Goal: Transaction & Acquisition: Purchase product/service

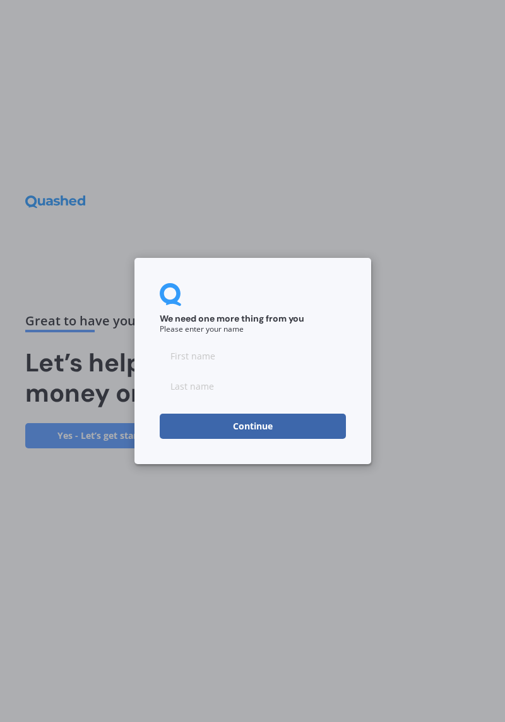
click at [204, 353] on input at bounding box center [253, 355] width 186 height 25
type input "[PERSON_NAME]"
click at [217, 382] on input at bounding box center [253, 386] width 186 height 25
type input "Lokes"
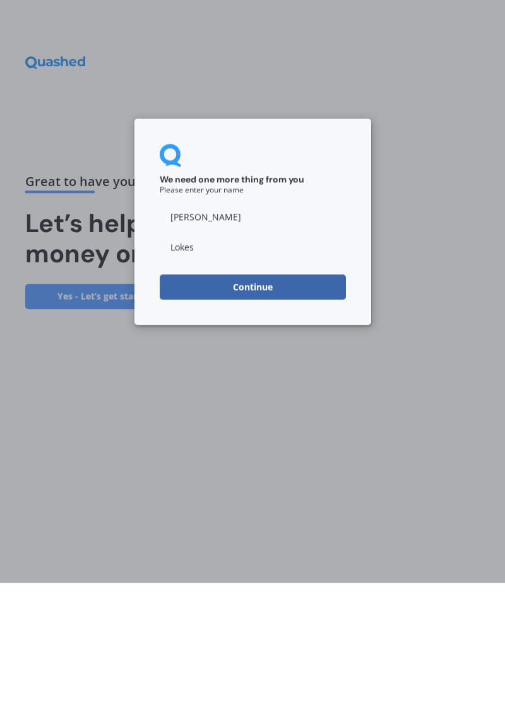
click at [300, 430] on button "Continue" at bounding box center [253, 426] width 186 height 25
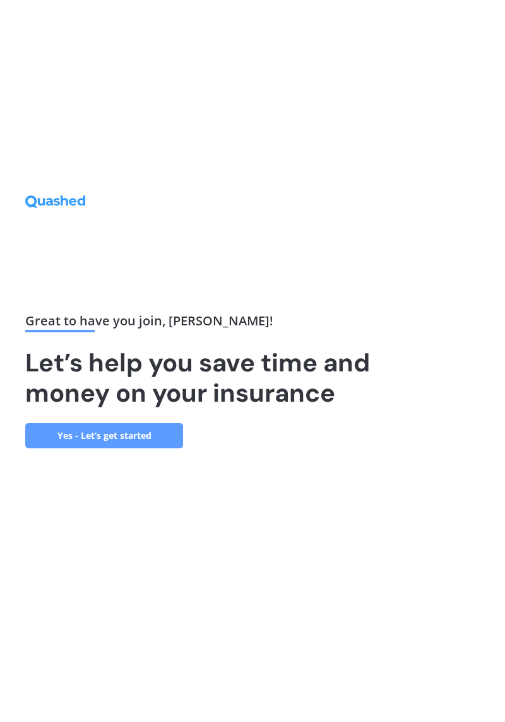
click at [160, 449] on link "Yes - Let’s get started" at bounding box center [104, 435] width 158 height 25
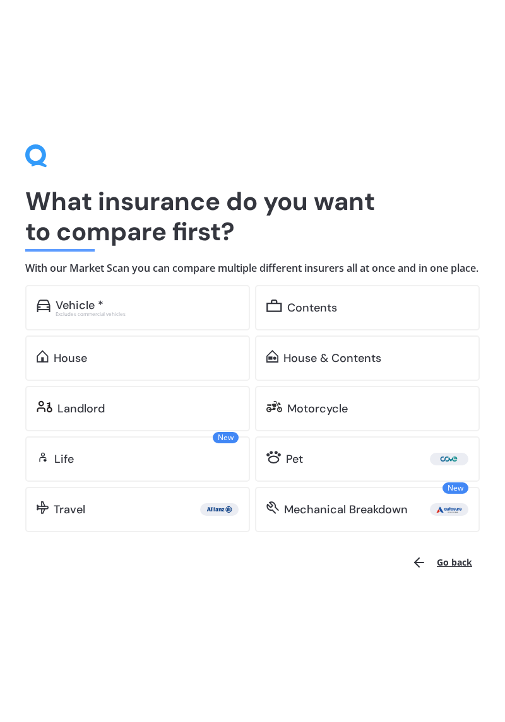
click at [408, 365] on div "House & Contents" at bounding box center [375, 358] width 185 height 13
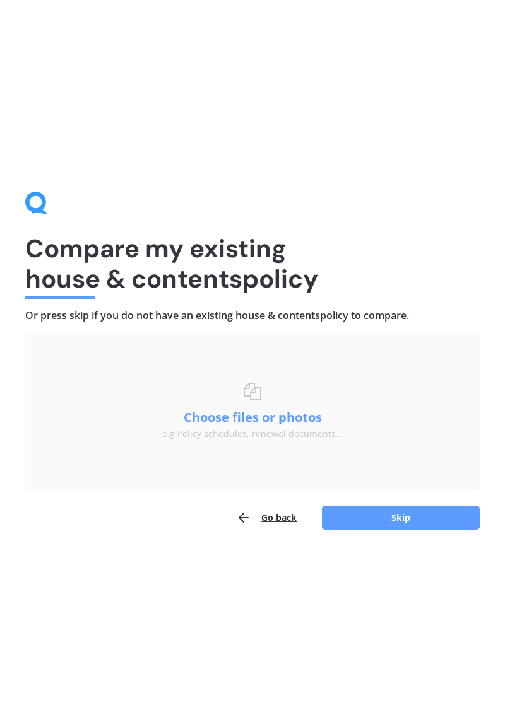
click at [404, 512] on button "Skip" at bounding box center [401, 518] width 158 height 24
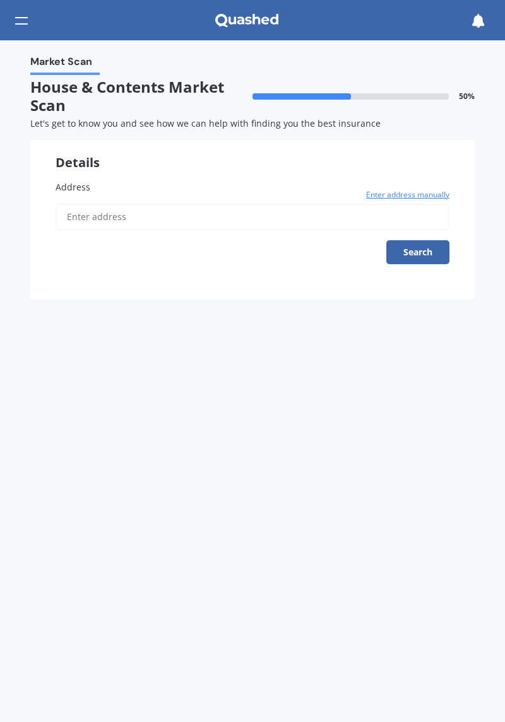
click at [143, 218] on input "Address" at bounding box center [253, 217] width 394 height 26
type input "[STREET_ADDRESS]"
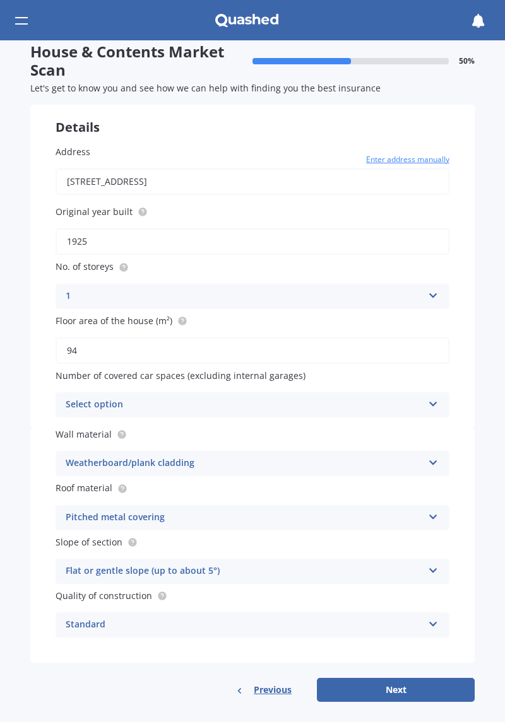
scroll to position [39, 0]
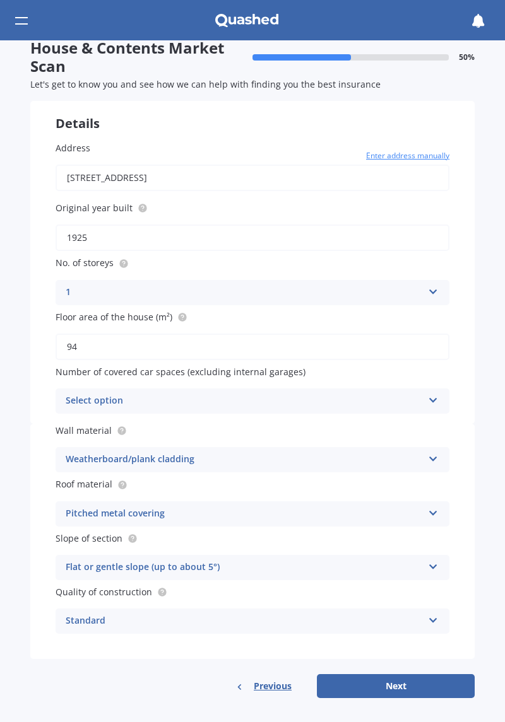
click at [428, 400] on icon at bounding box center [433, 398] width 11 height 9
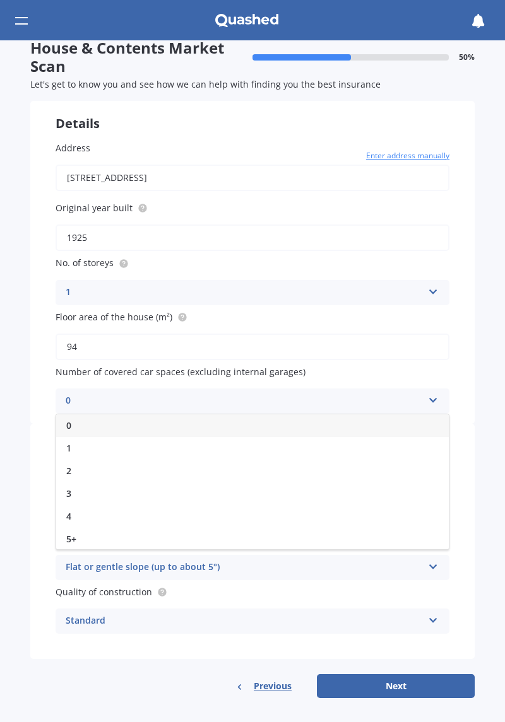
click at [73, 466] on div "2" at bounding box center [252, 471] width 392 height 23
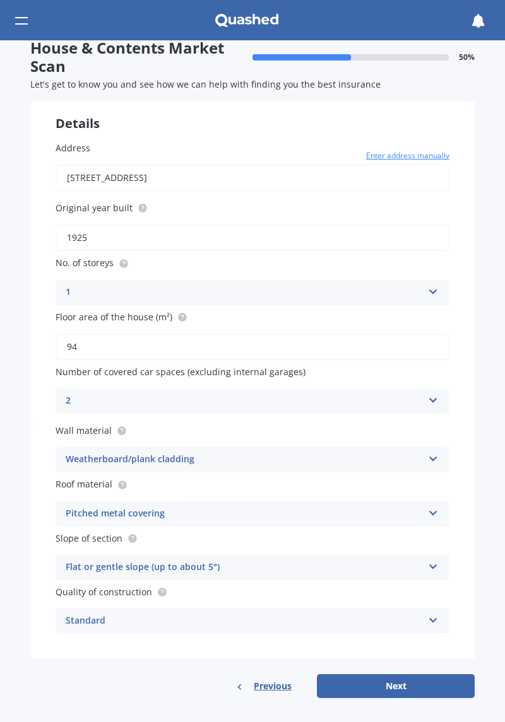
click at [428, 565] on icon at bounding box center [433, 564] width 11 height 9
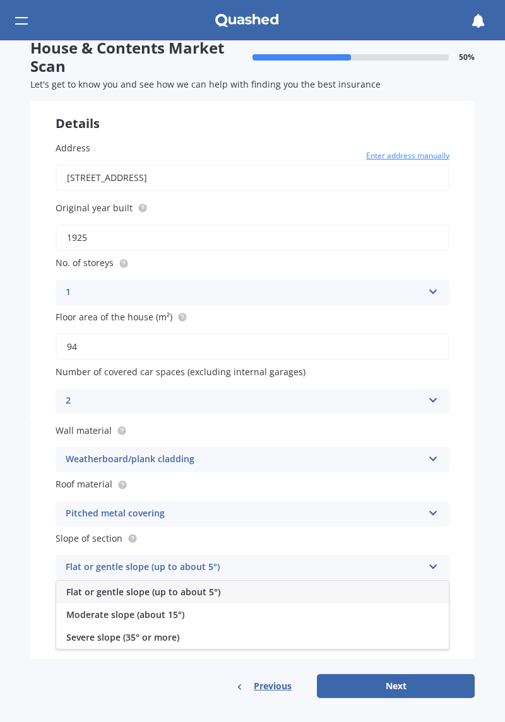
click at [304, 592] on div "Flat or gentle slope (up to about 5°)" at bounding box center [252, 592] width 392 height 23
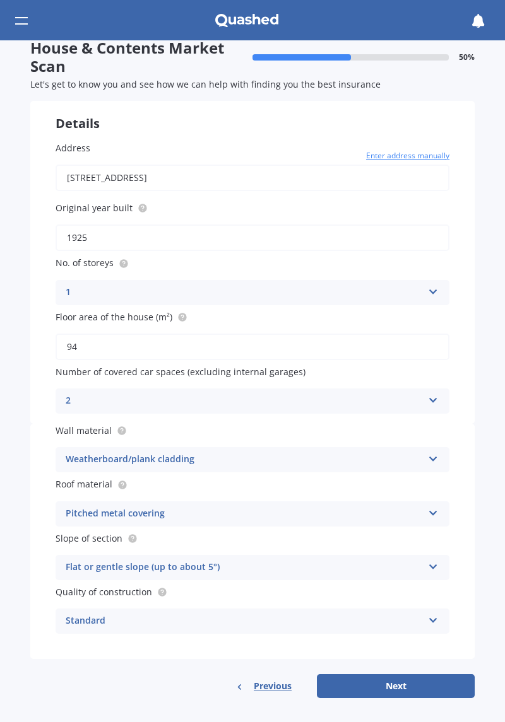
click at [406, 679] on button "Next" at bounding box center [396, 686] width 158 height 24
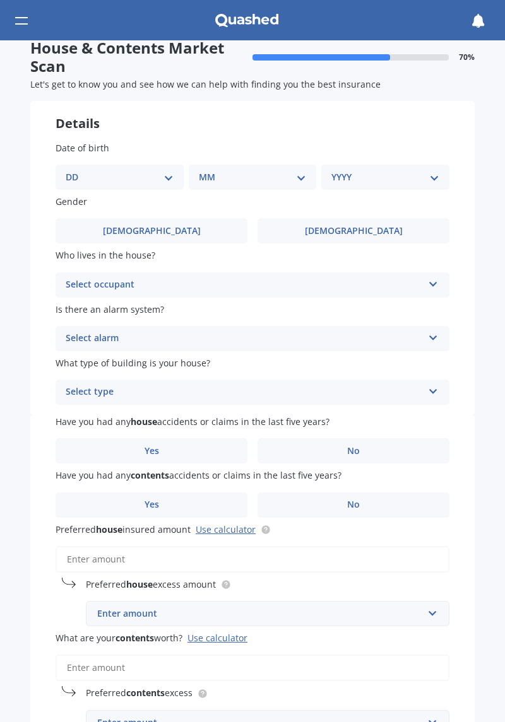
scroll to position [0, 0]
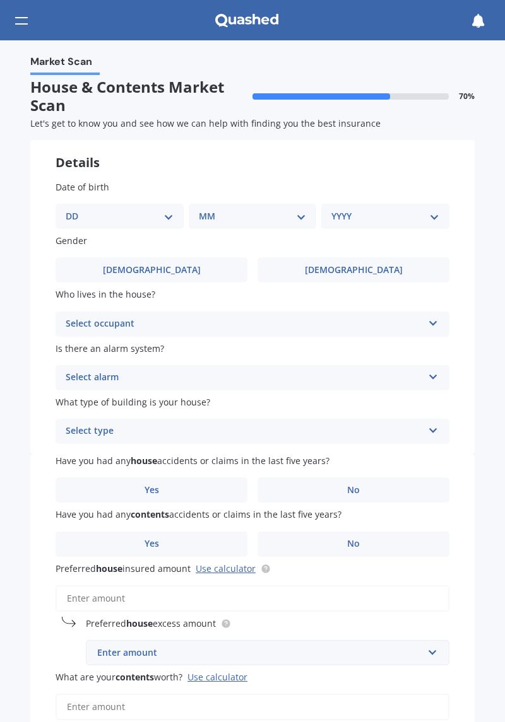
click at [168, 209] on div "DD 01 02 03 04 05 06 07 08 09 10 11 12 13 14 15 16 17 18 19 20 21 22 23 24 25 2…" at bounding box center [120, 216] width 128 height 25
click at [162, 212] on select "DD 01 02 03 04 05 06 07 08 09 10 11 12 13 14 15 16 17 18 19 20 21 22 23 24 25 2…" at bounding box center [120, 216] width 108 height 14
select select "10"
click at [76, 209] on select "DD 01 02 03 04 05 06 07 08 09 10 11 12 13 14 15 16 17 18 19 20 21 22 23 24 25 2…" at bounding box center [120, 216] width 108 height 14
click at [283, 210] on select "MM 01 02 03 04 05 06 07 08 09 10 11 12" at bounding box center [255, 216] width 103 height 14
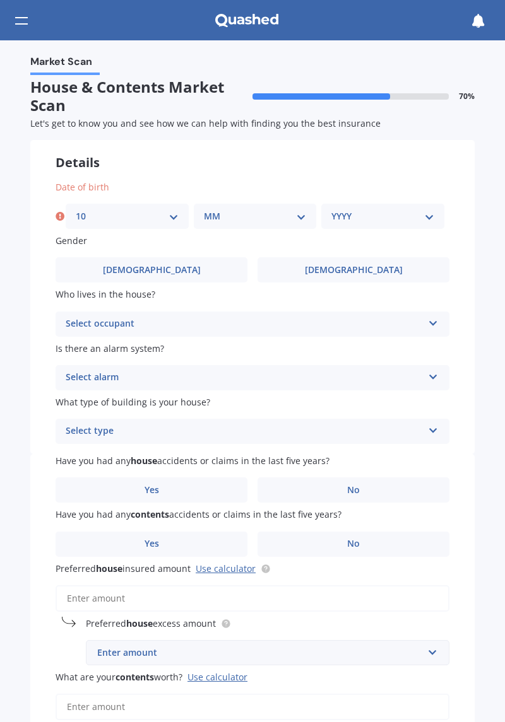
select select "07"
click at [204, 209] on select "MM 01 02 03 04 05 06 07 08 09 10 11 12" at bounding box center [255, 216] width 103 height 14
click at [386, 217] on select "YYYY 2009 2008 2007 2006 2005 2004 2003 2002 2001 2000 1999 1998 1997 1996 1995…" at bounding box center [382, 216] width 103 height 14
select select "1970"
click at [331, 209] on select "YYYY 2009 2008 2007 2006 2005 2004 2003 2002 2001 2000 1999 1998 1997 1996 1995…" at bounding box center [382, 216] width 103 height 14
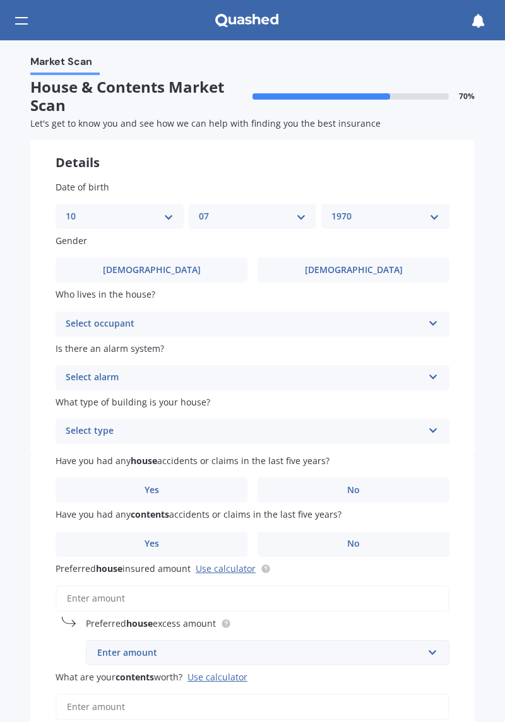
click at [388, 268] on label "[DEMOGRAPHIC_DATA]" at bounding box center [353, 269] width 192 height 25
click at [0, 0] on input "[DEMOGRAPHIC_DATA]" at bounding box center [0, 0] width 0 height 0
click at [428, 324] on icon at bounding box center [433, 321] width 11 height 9
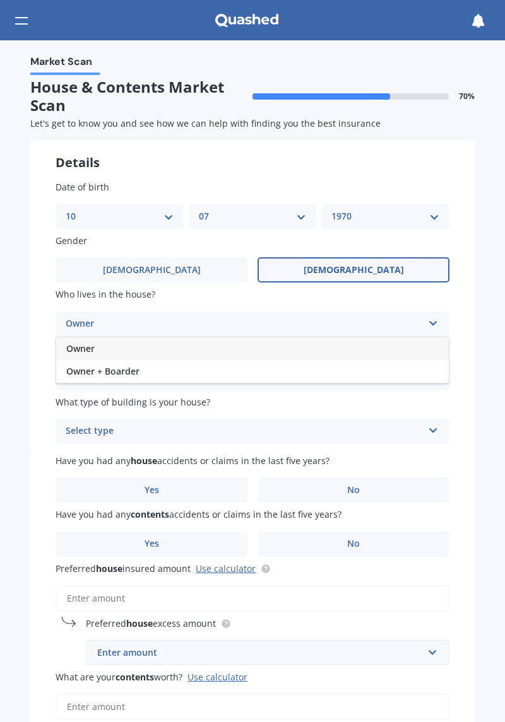
click at [112, 346] on div "Owner" at bounding box center [252, 349] width 392 height 23
click at [428, 379] on icon at bounding box center [433, 374] width 11 height 9
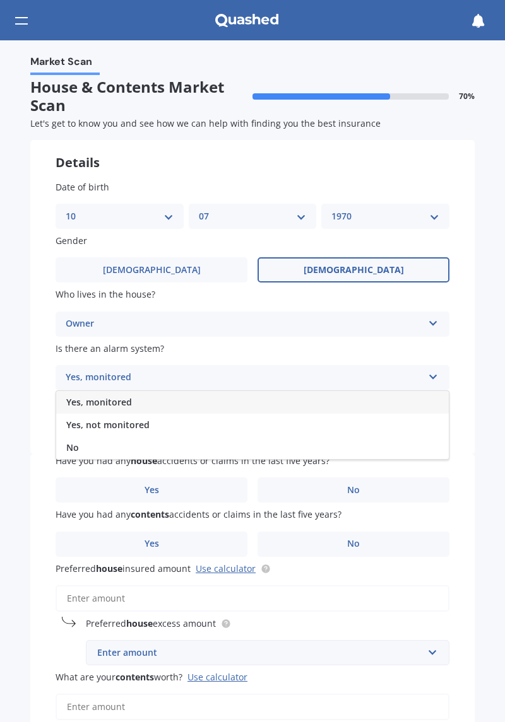
click at [79, 446] on div "No" at bounding box center [252, 448] width 392 height 23
click at [428, 430] on icon at bounding box center [433, 428] width 11 height 9
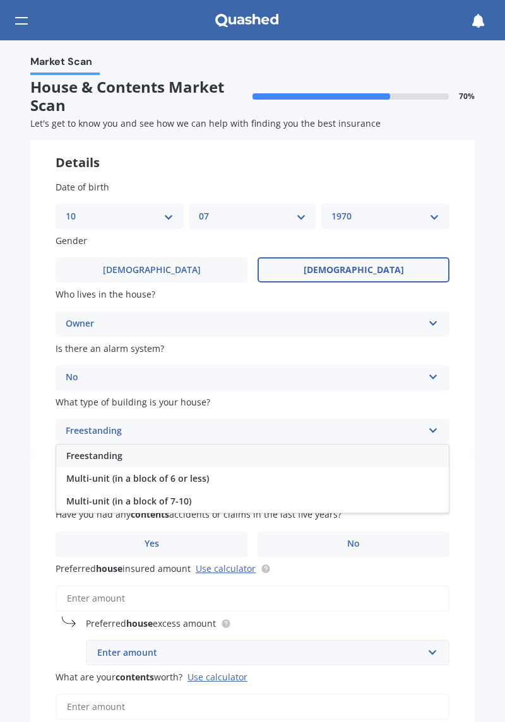
click at [108, 447] on div "Freestanding" at bounding box center [252, 456] width 392 height 23
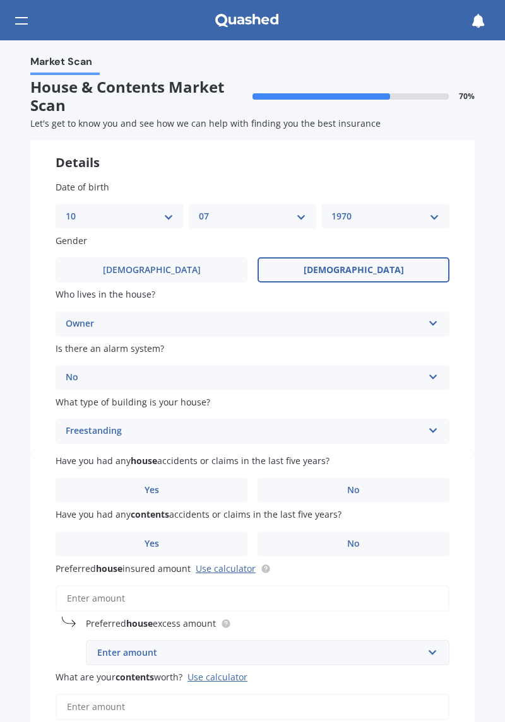
click at [380, 485] on label "No" at bounding box center [353, 490] width 192 height 25
click at [0, 0] on input "No" at bounding box center [0, 0] width 0 height 0
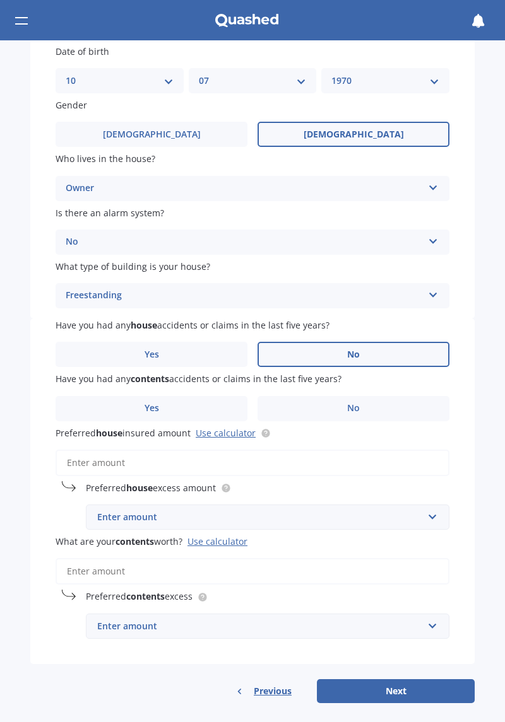
scroll to position [140, 0]
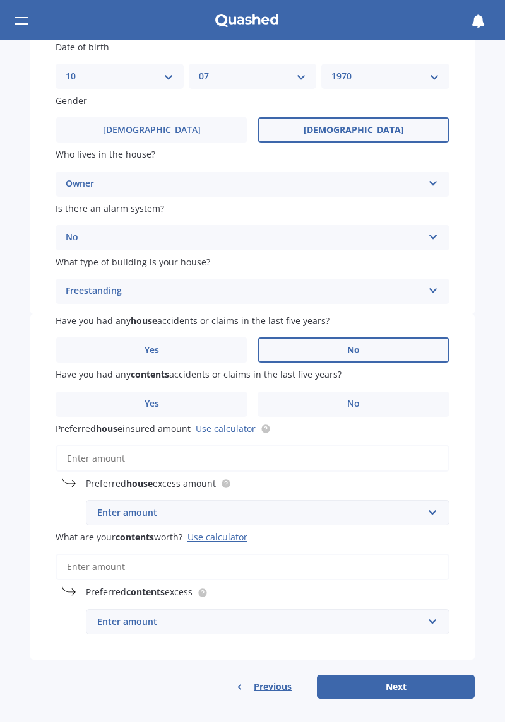
click at [377, 397] on label "No" at bounding box center [353, 404] width 192 height 25
click at [0, 0] on input "No" at bounding box center [0, 0] width 0 height 0
click at [232, 424] on link "Use calculator" at bounding box center [226, 429] width 60 height 12
click at [60, 451] on input "Preferred house insured amount Use calculator" at bounding box center [253, 458] width 394 height 26
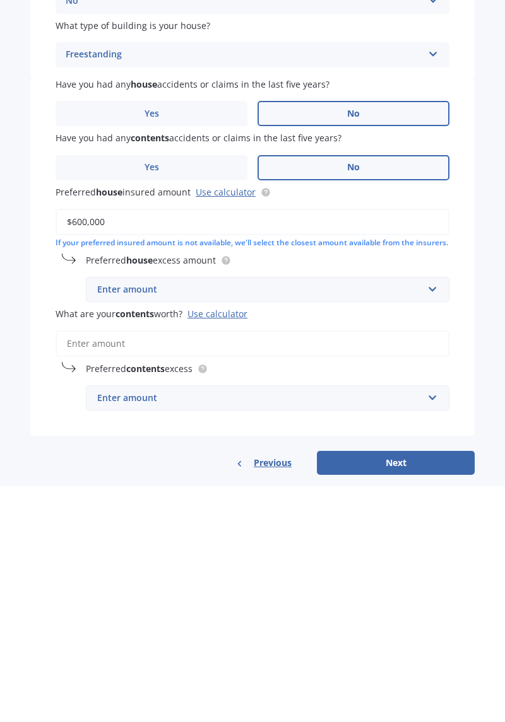
type input "$600,000"
click at [414, 533] on div "Enter amount" at bounding box center [260, 526] width 326 height 14
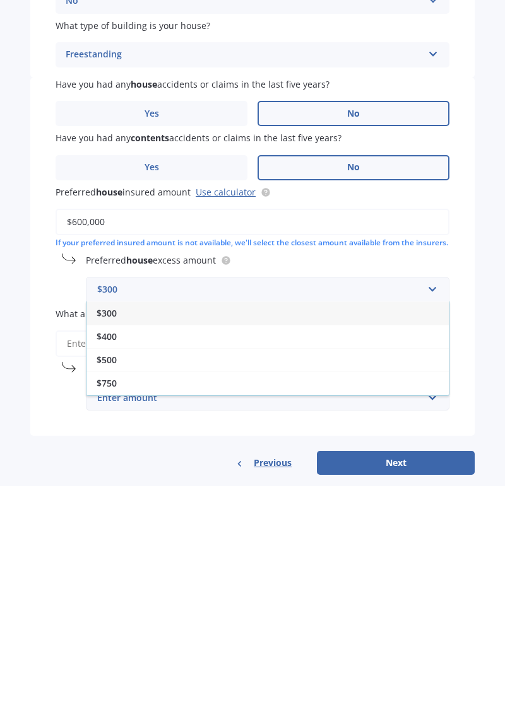
click at [179, 562] on div "$300" at bounding box center [267, 549] width 362 height 23
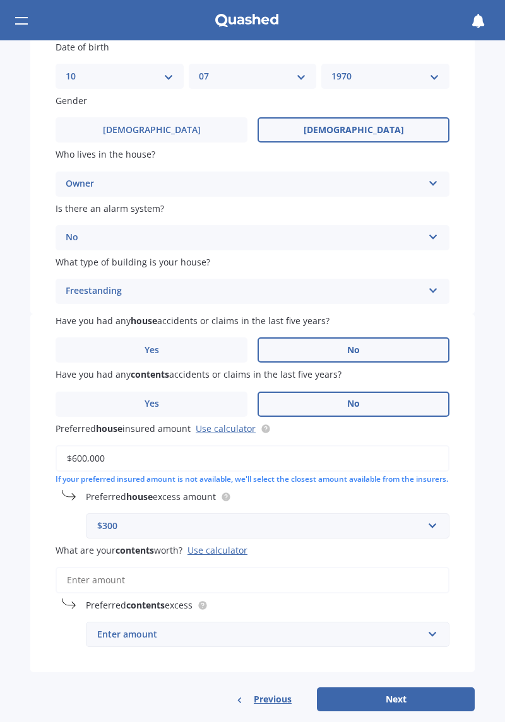
click at [382, 358] on label "No" at bounding box center [353, 350] width 192 height 25
click at [0, 0] on input "No" at bounding box center [0, 0] width 0 height 0
click at [382, 404] on label "No" at bounding box center [353, 404] width 192 height 25
click at [0, 0] on input "No" at bounding box center [0, 0] width 0 height 0
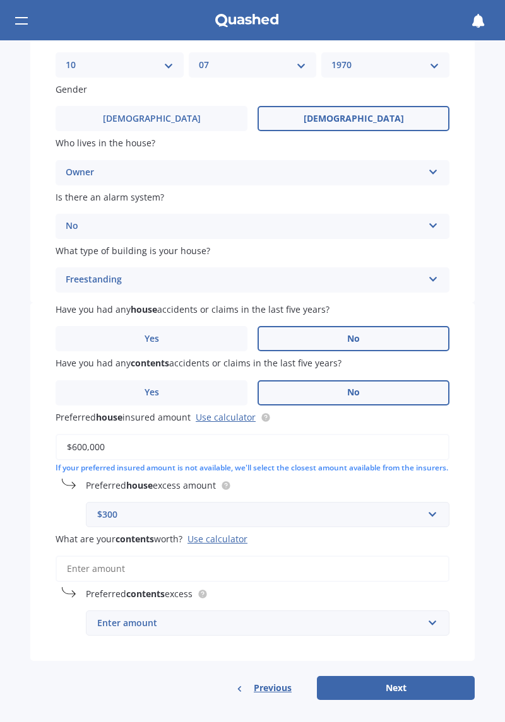
scroll to position [163, 0]
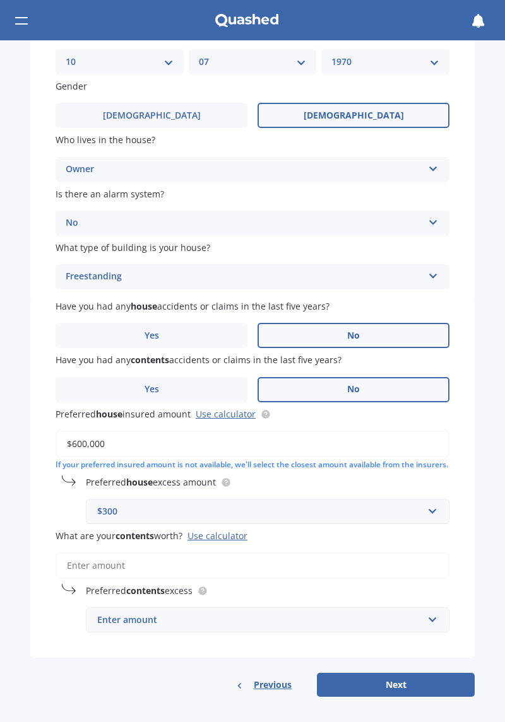
click at [107, 560] on input "What are your contents worth? Use calculator" at bounding box center [253, 566] width 394 height 26
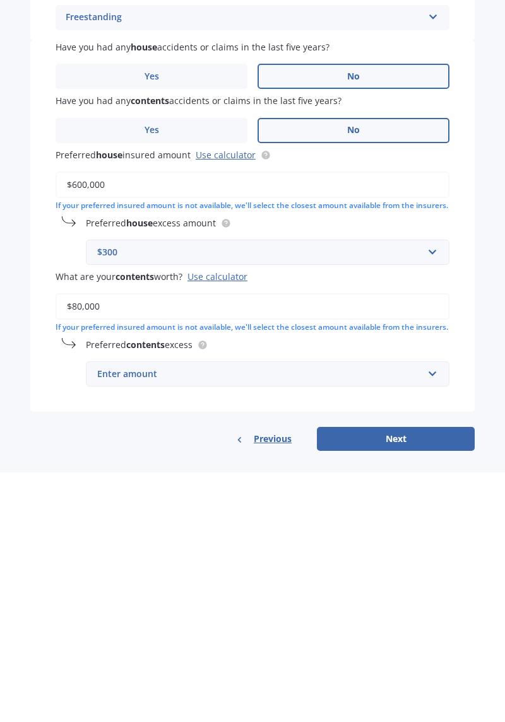
type input "$80,000"
click at [421, 637] on input "text" at bounding box center [263, 625] width 352 height 24
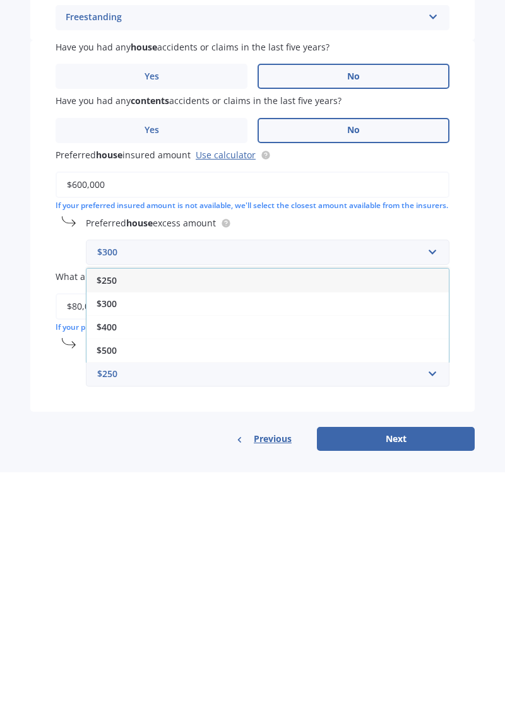
click at [141, 566] on div "$300" at bounding box center [267, 554] width 362 height 23
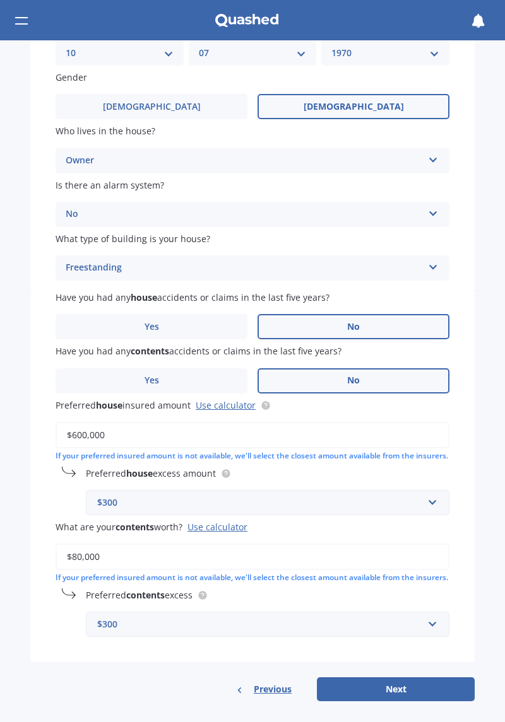
scroll to position [187, 0]
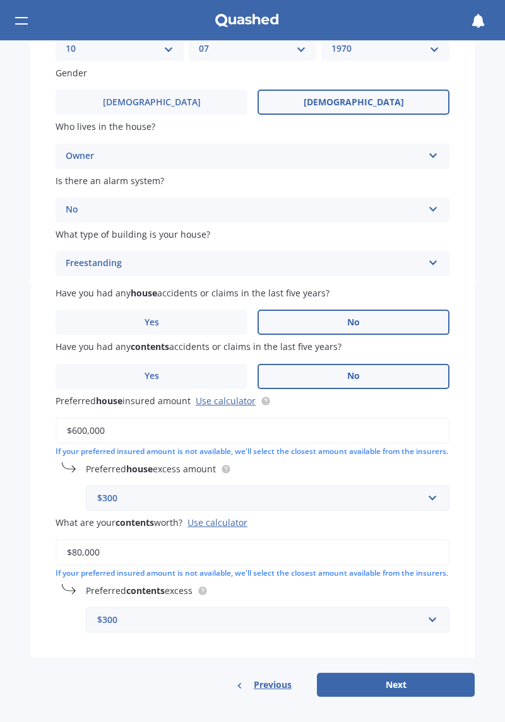
click at [435, 690] on button "Next" at bounding box center [396, 685] width 158 height 24
select select "10"
select select "07"
select select "1970"
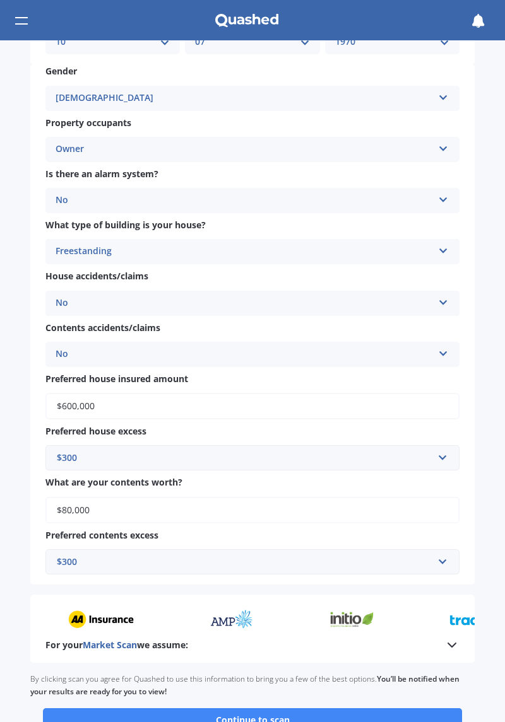
scroll to position [676, 0]
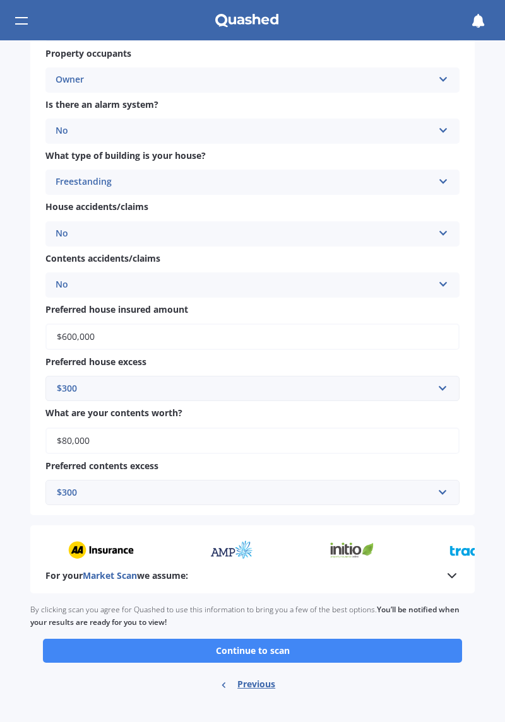
click at [438, 645] on button "Continue to scan" at bounding box center [252, 651] width 419 height 24
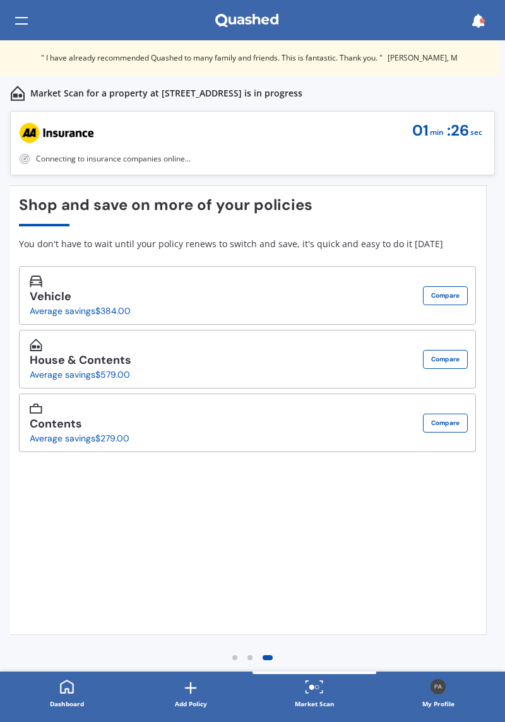
click at [473, 16] on icon at bounding box center [478, 21] width 14 height 14
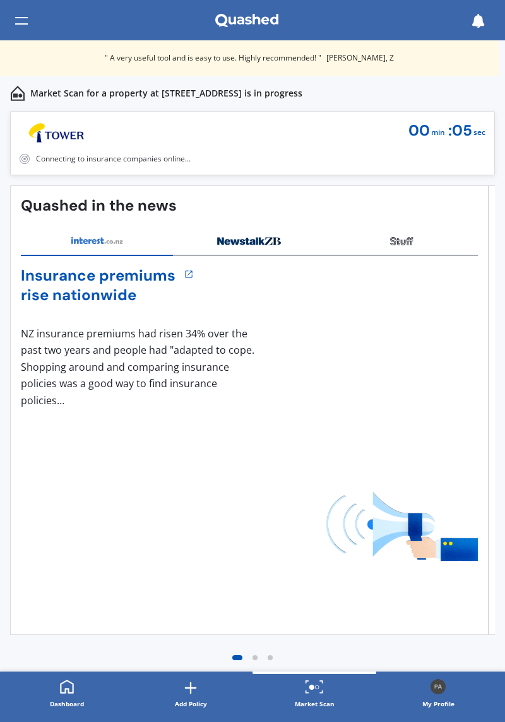
click at [444, 517] on img at bounding box center [401, 526] width 151 height 69
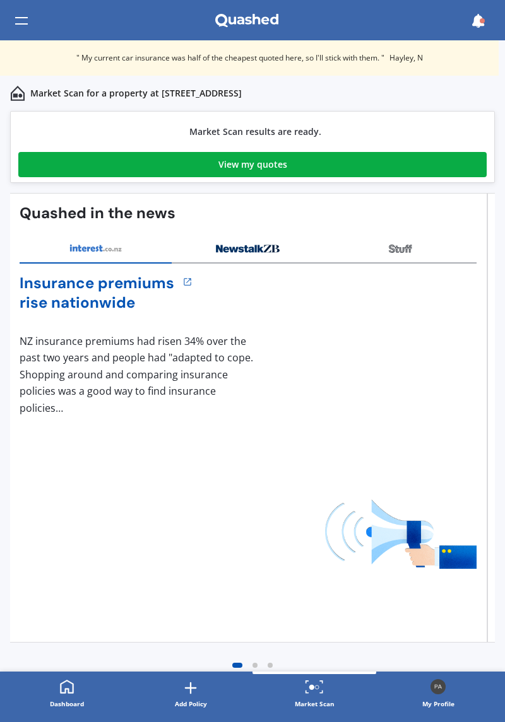
click at [276, 163] on div "View my quotes" at bounding box center [252, 164] width 69 height 25
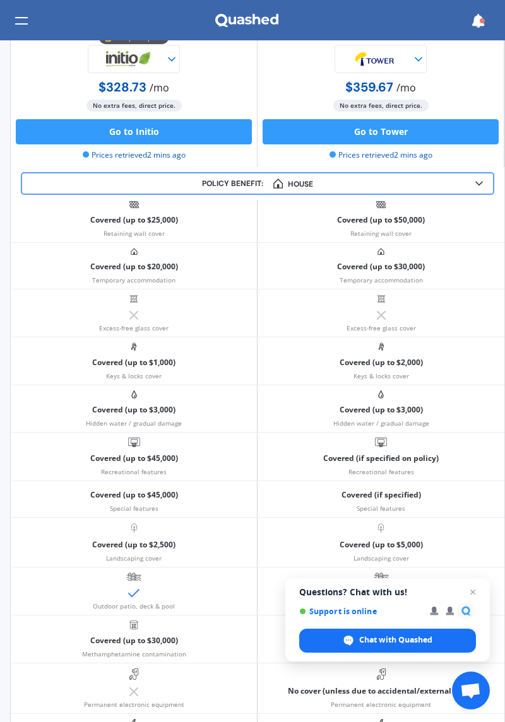
scroll to position [464, 0]
